Goal: Task Accomplishment & Management: Use online tool/utility

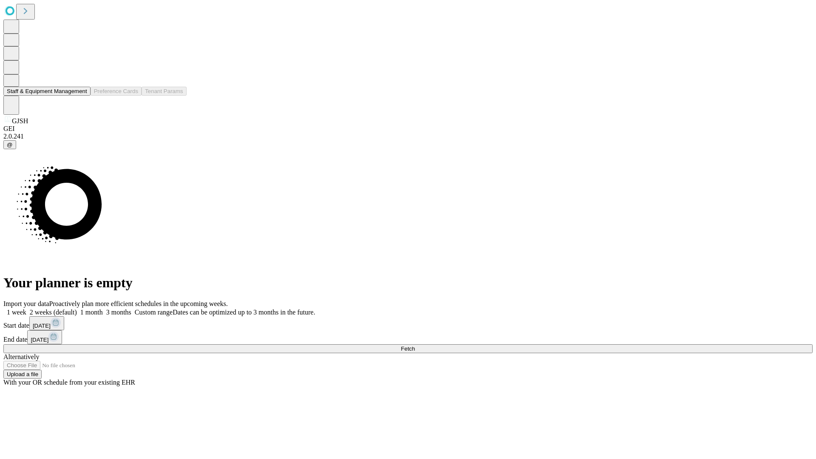
click at [81, 96] on button "Staff & Equipment Management" at bounding box center [46, 91] width 87 height 9
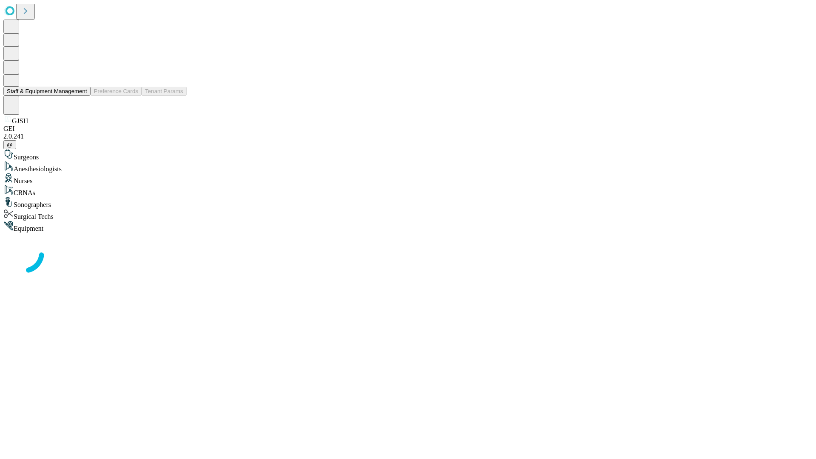
click at [81, 96] on button "Staff & Equipment Management" at bounding box center [46, 91] width 87 height 9
